Goal: Find specific page/section: Find specific page/section

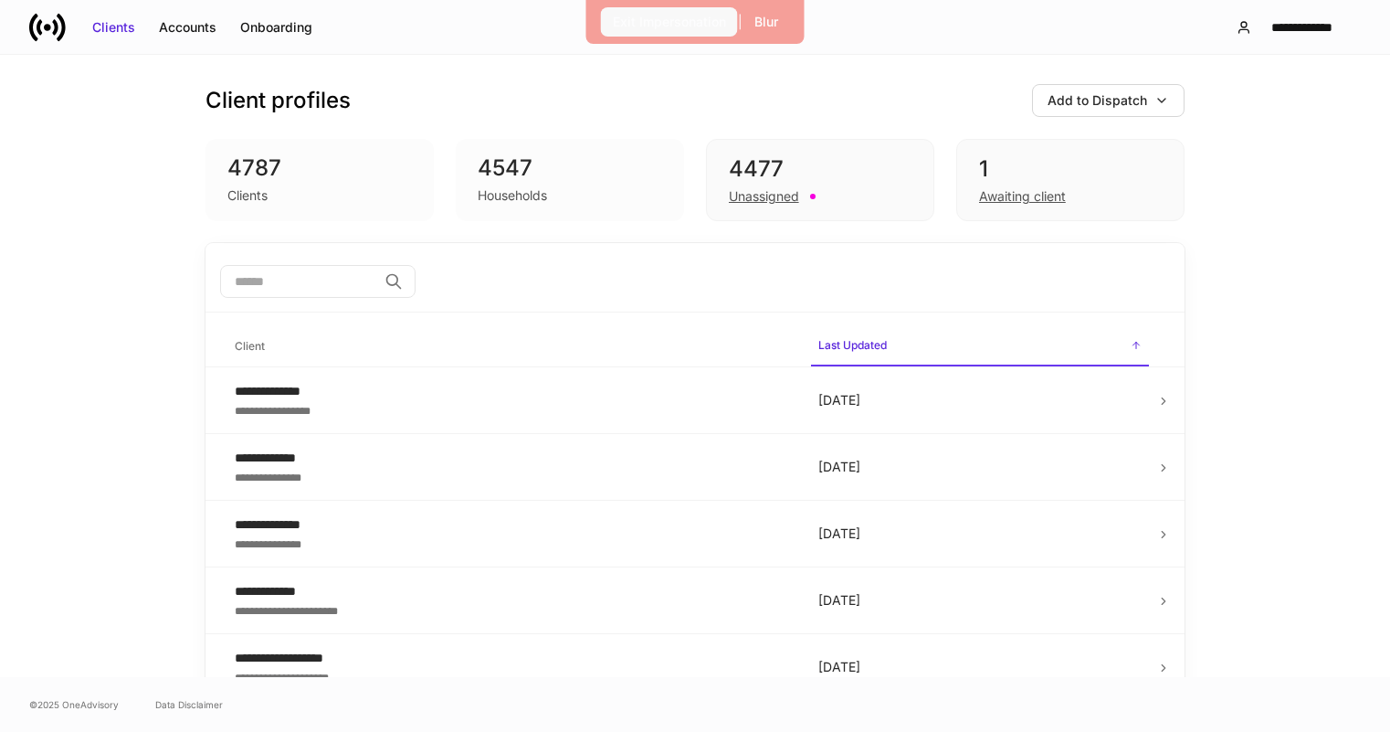
click at [648, 26] on div "Exit Impersonation" at bounding box center [669, 22] width 113 height 18
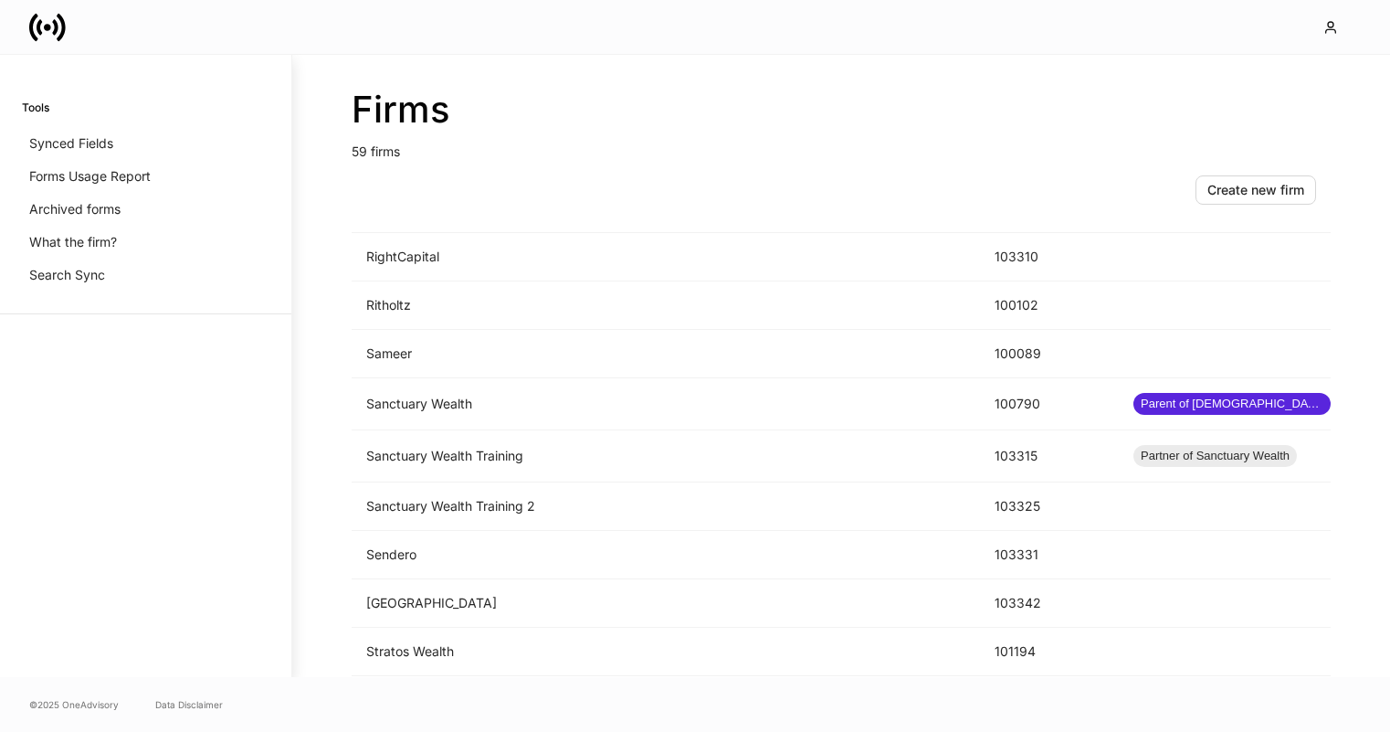
scroll to position [2482, 0]
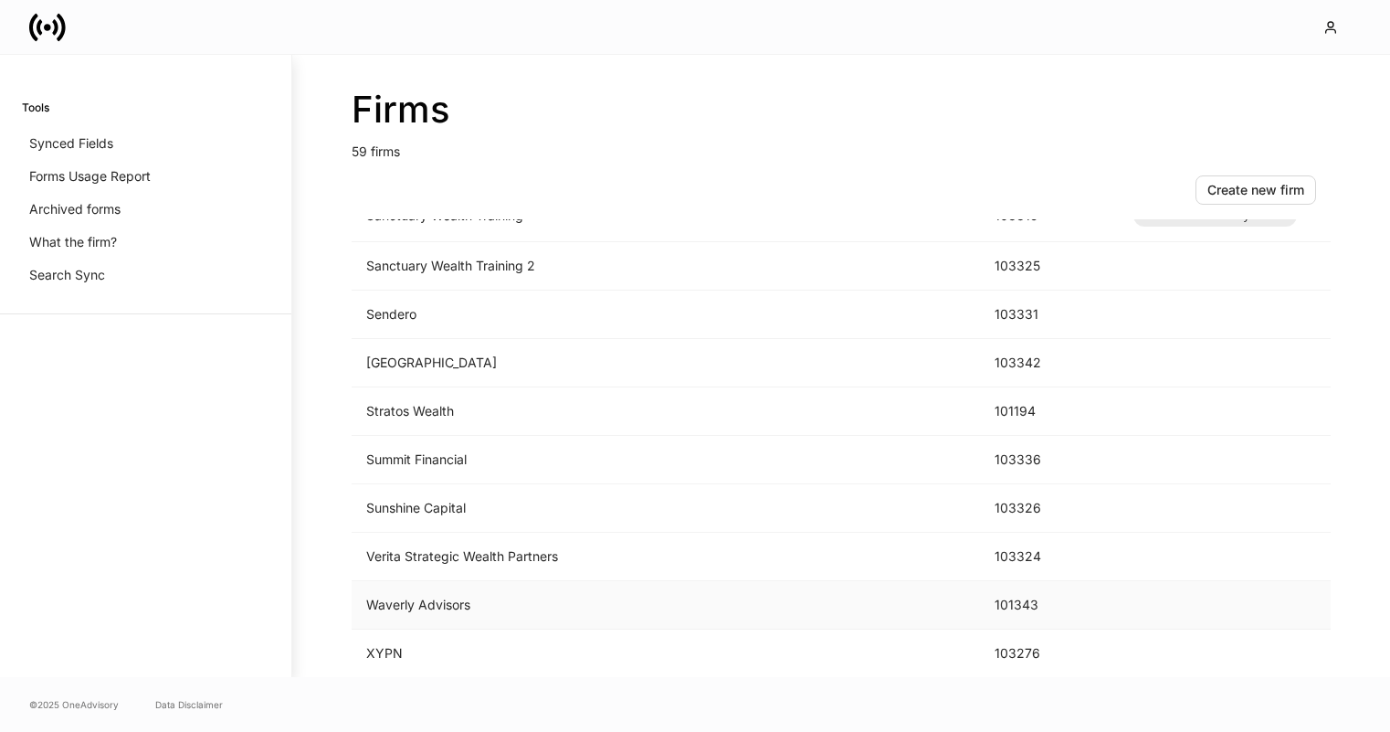
click at [547, 609] on td "Waverly Advisors" at bounding box center [666, 605] width 628 height 48
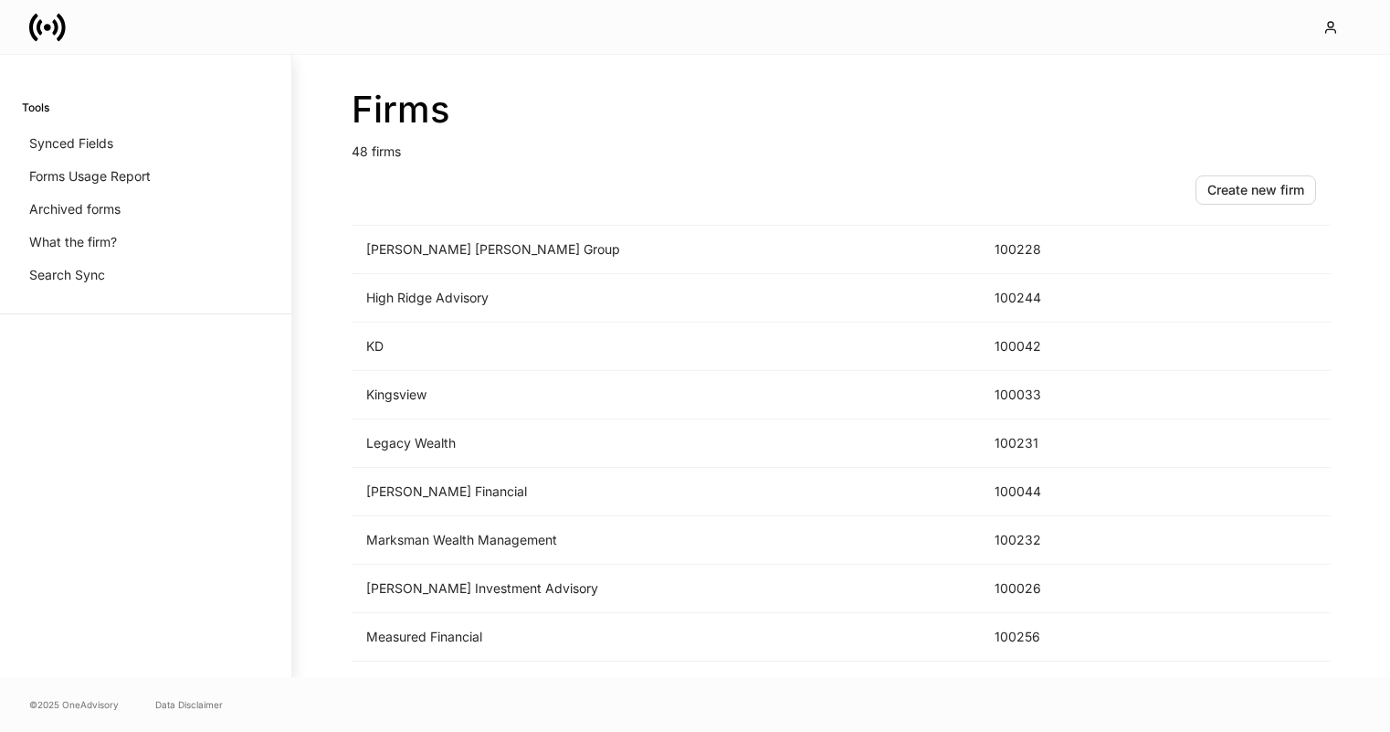
scroll to position [1931, 0]
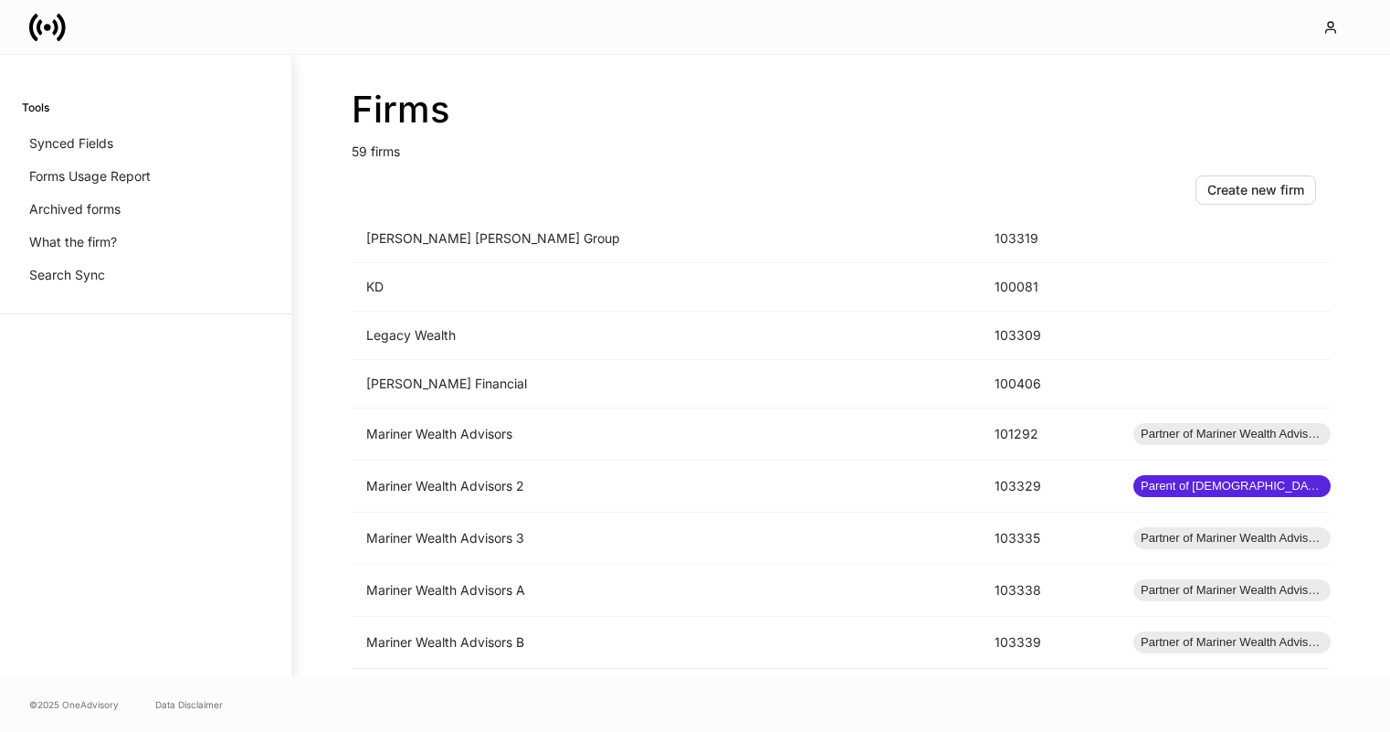
scroll to position [1477, 0]
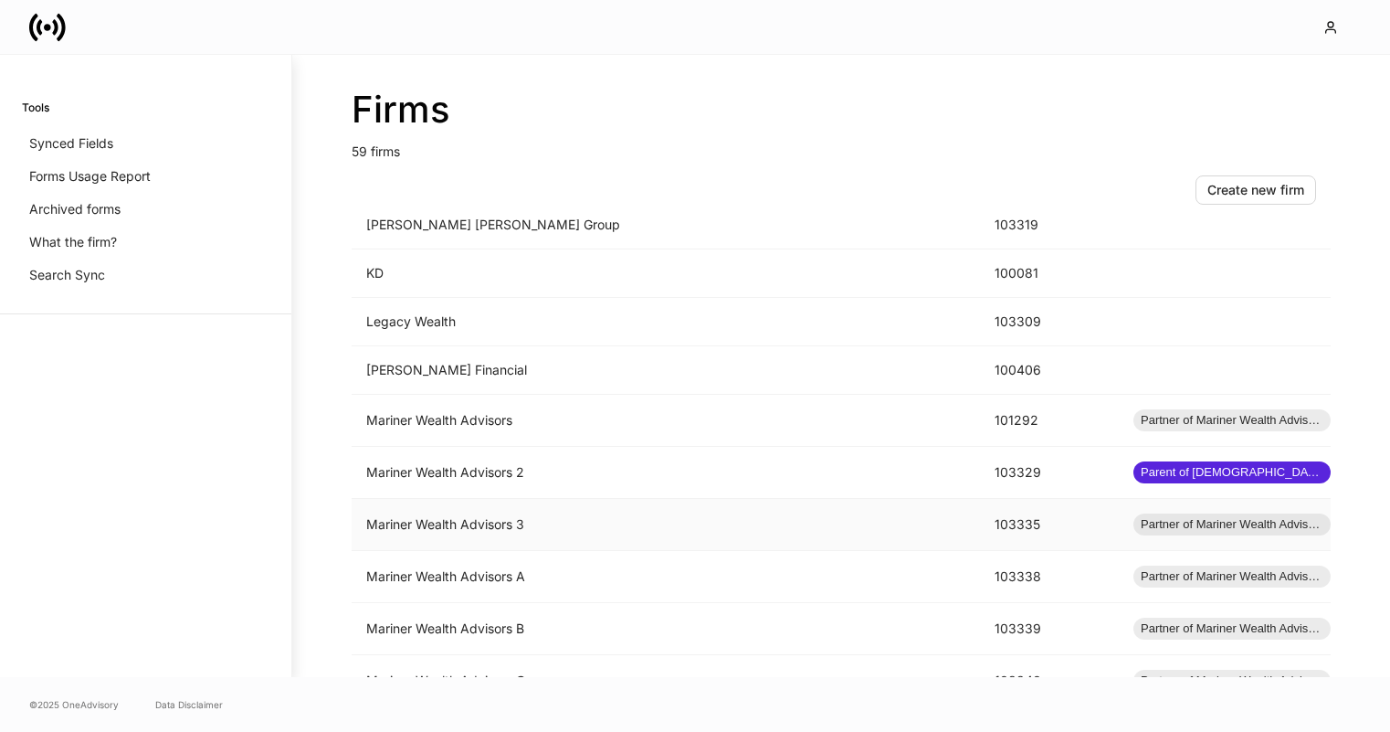
click at [631, 533] on td "Mariner Wealth Advisors 3" at bounding box center [666, 525] width 628 height 52
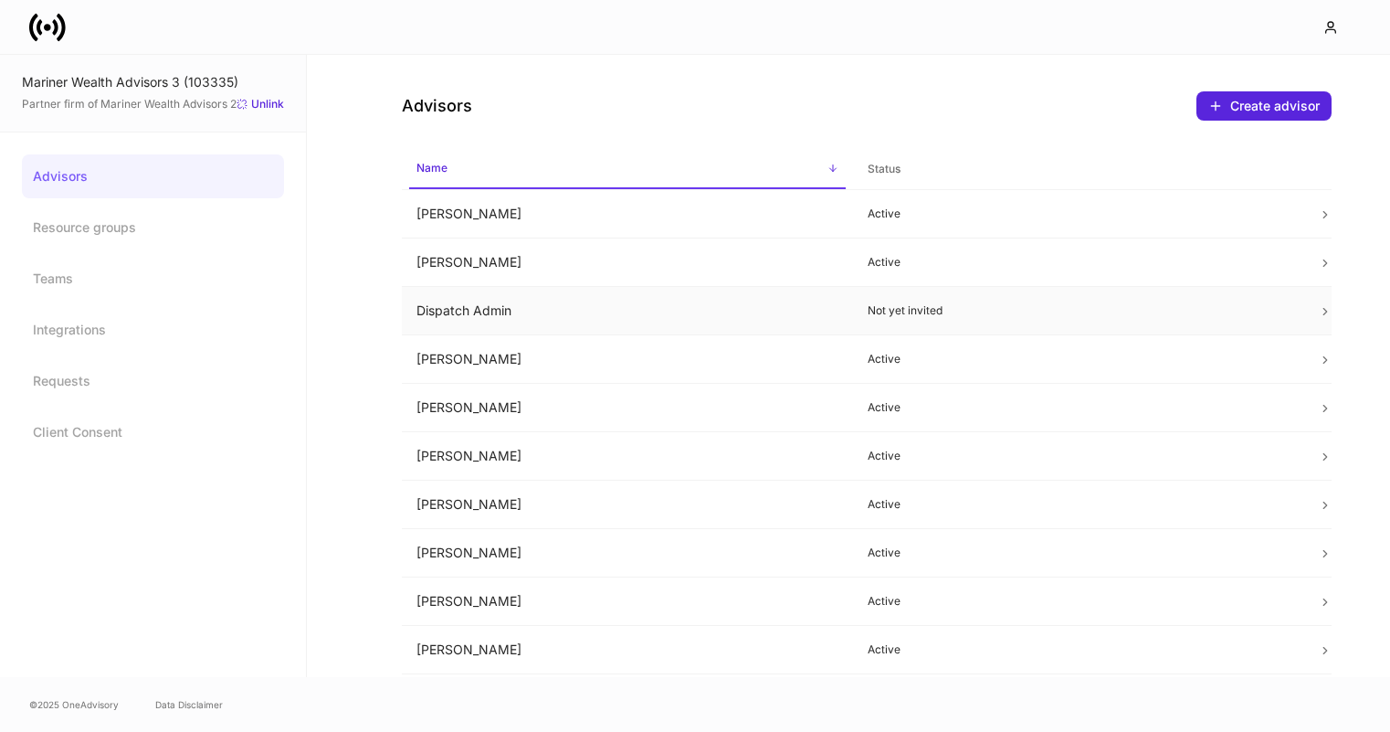
click at [799, 311] on td "Dispatch Admin" at bounding box center [627, 311] width 451 height 48
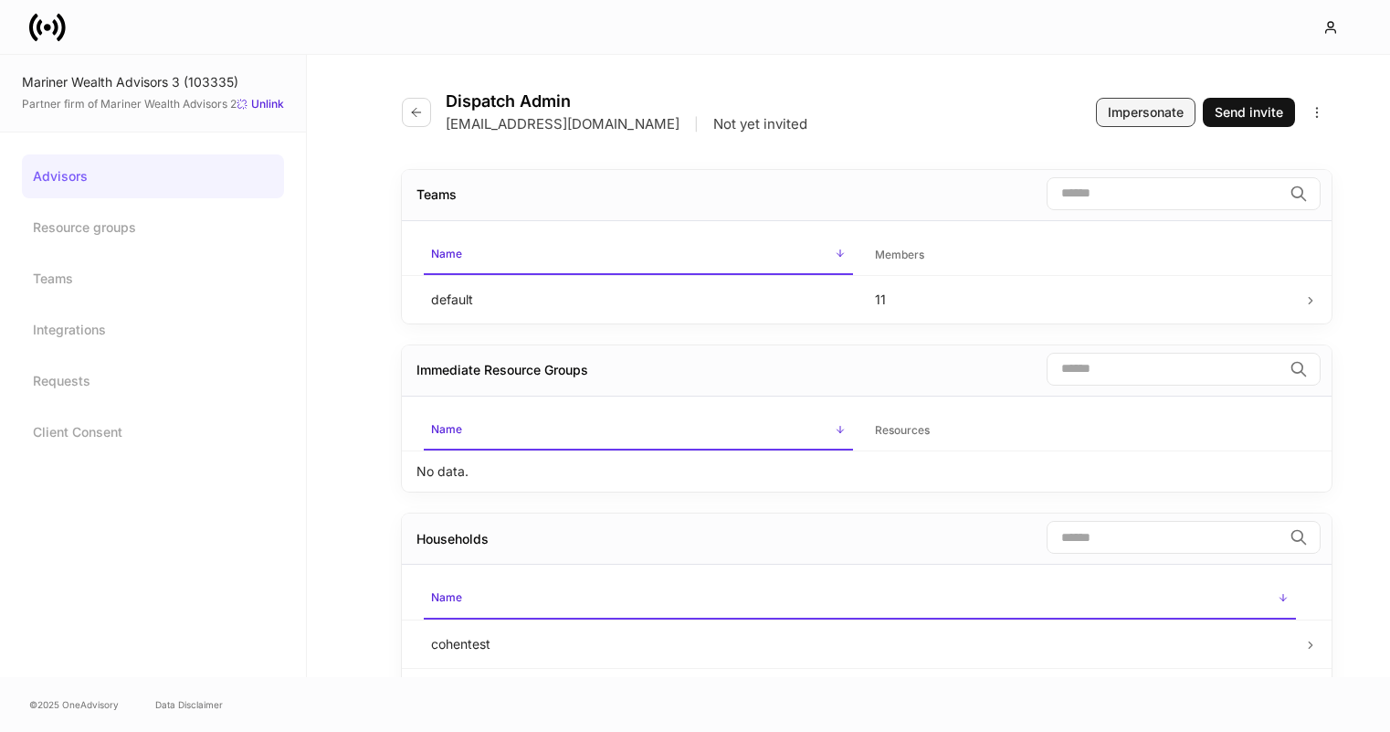
click at [1155, 118] on div "Impersonate" at bounding box center [1146, 112] width 76 height 18
